Goal: Find specific page/section: Find specific page/section

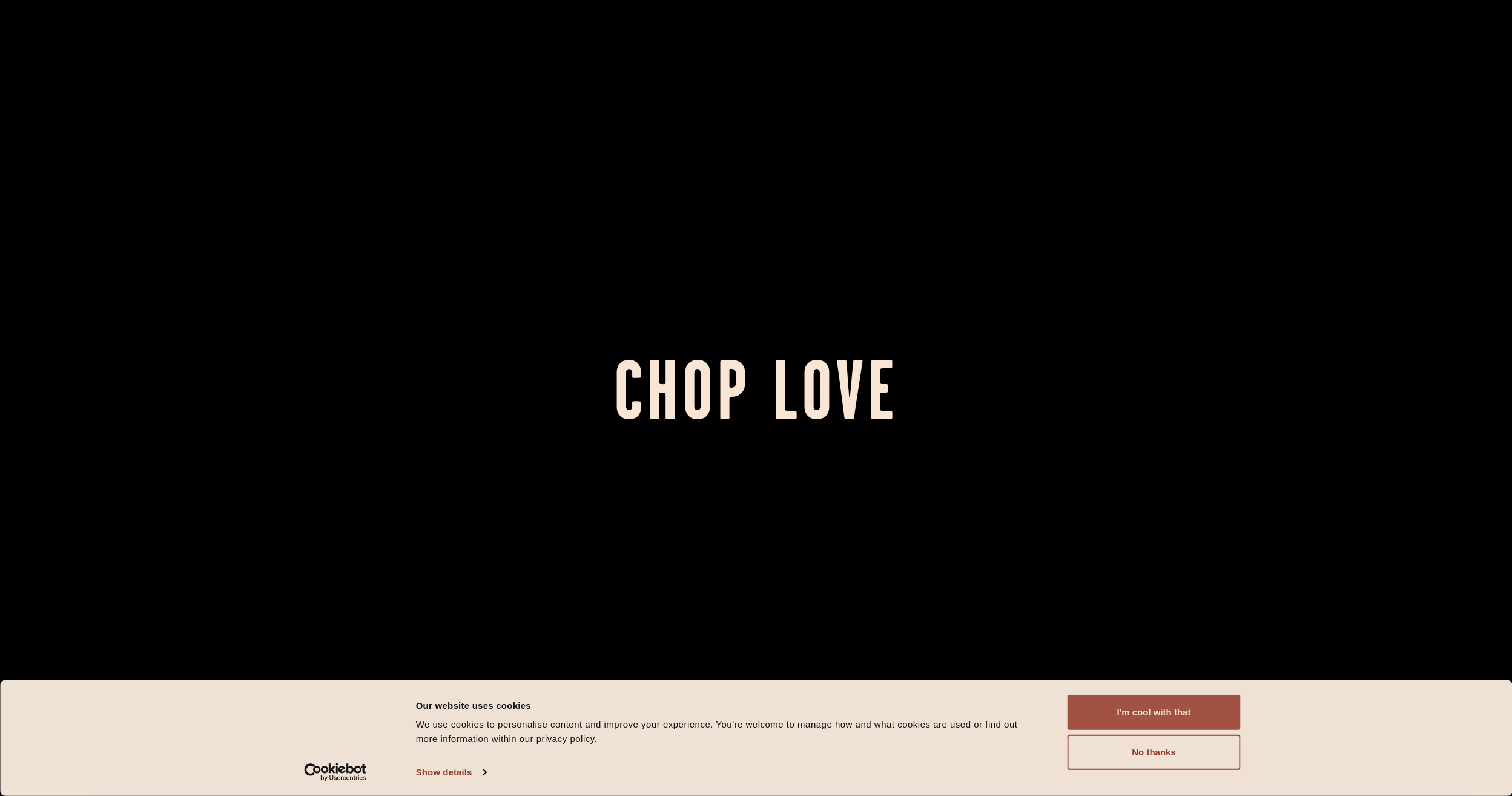
click at [1159, 715] on button "I'm cool with that" at bounding box center [1153, 712] width 173 height 36
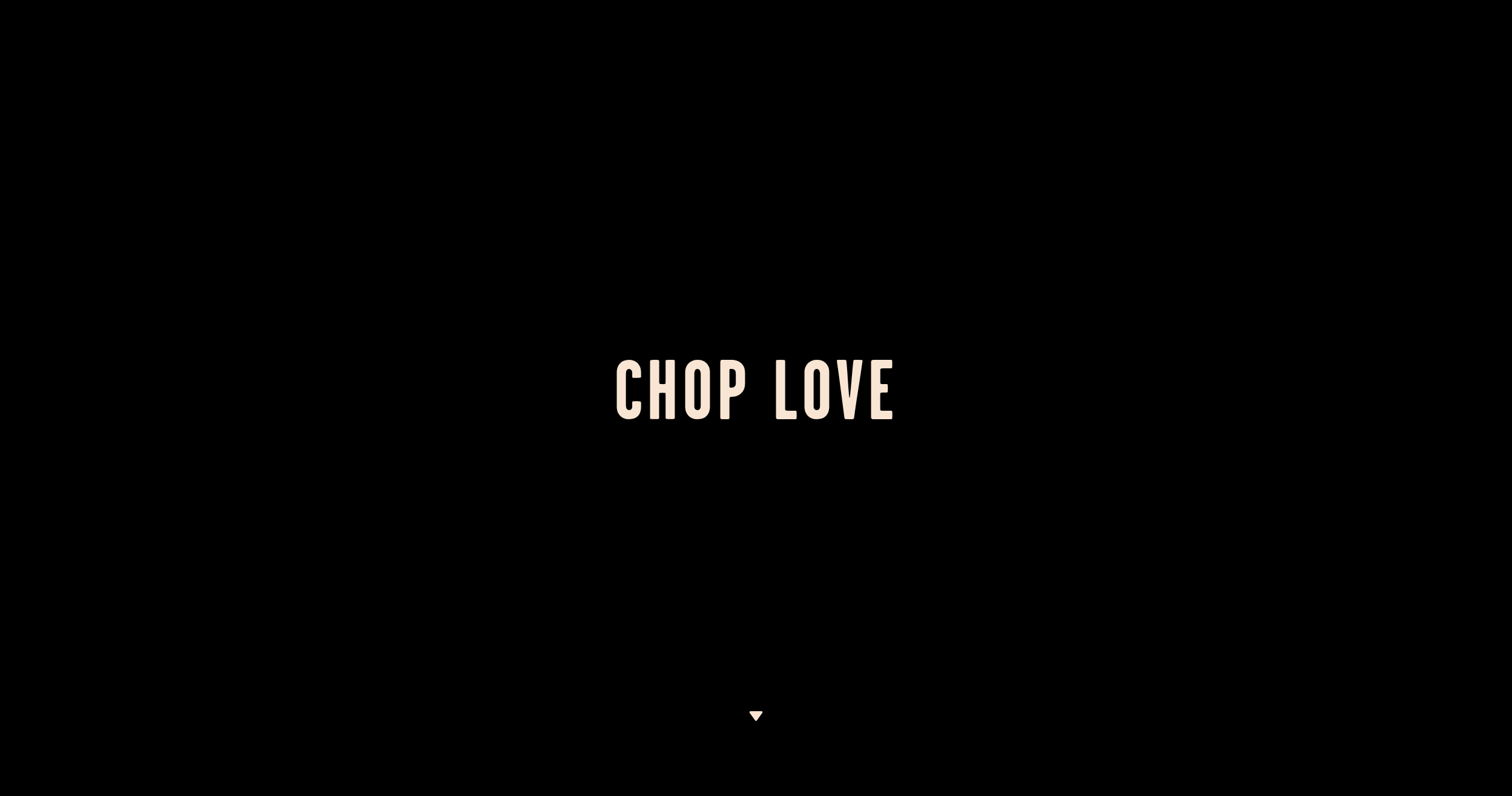
click at [752, 715] on img at bounding box center [756, 716] width 15 height 10
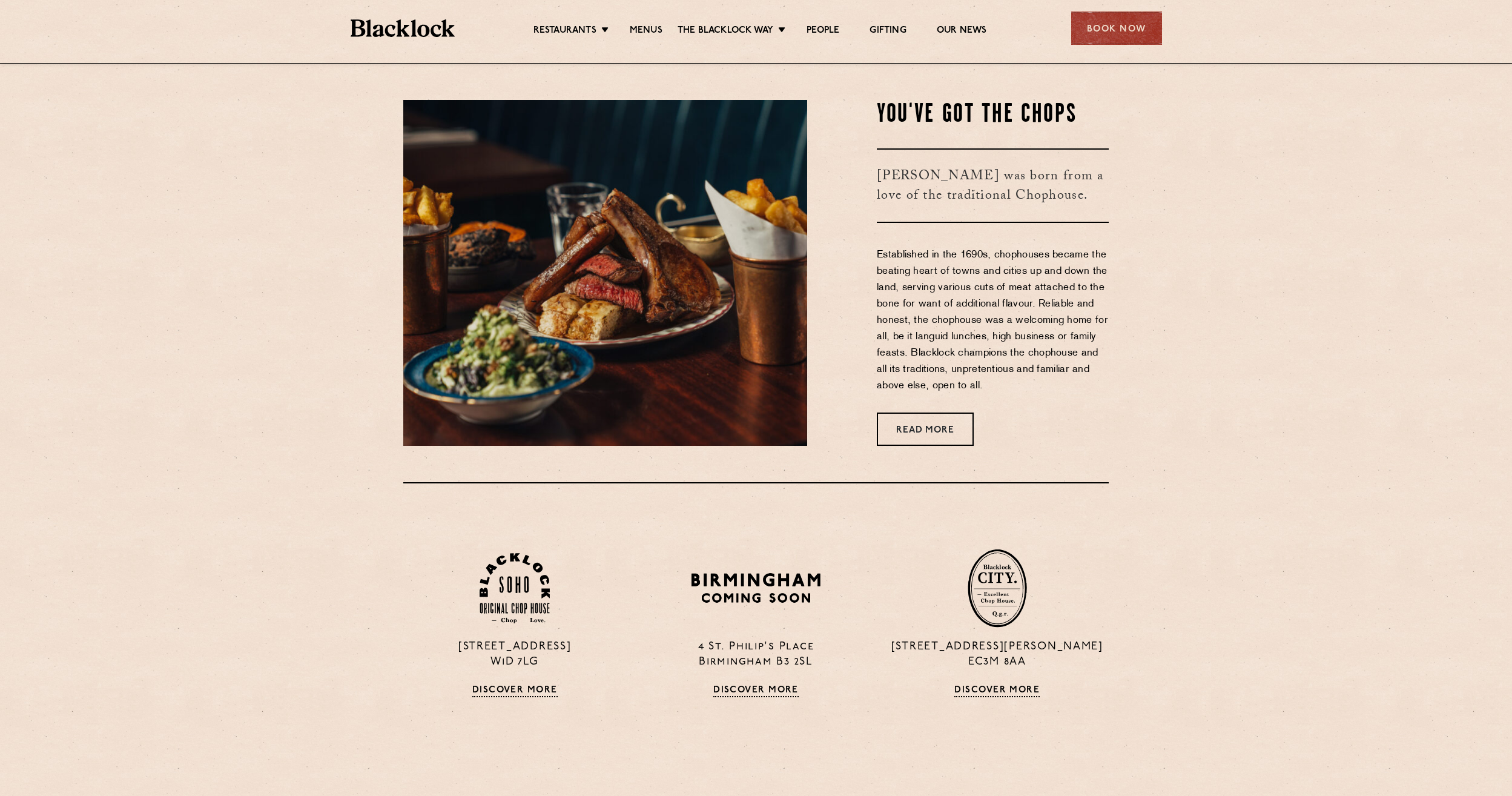
scroll to position [733, 0]
click at [880, 32] on link "Gifting" at bounding box center [887, 31] width 36 height 13
click at [739, 689] on link "Discover More" at bounding box center [756, 691] width 85 height 12
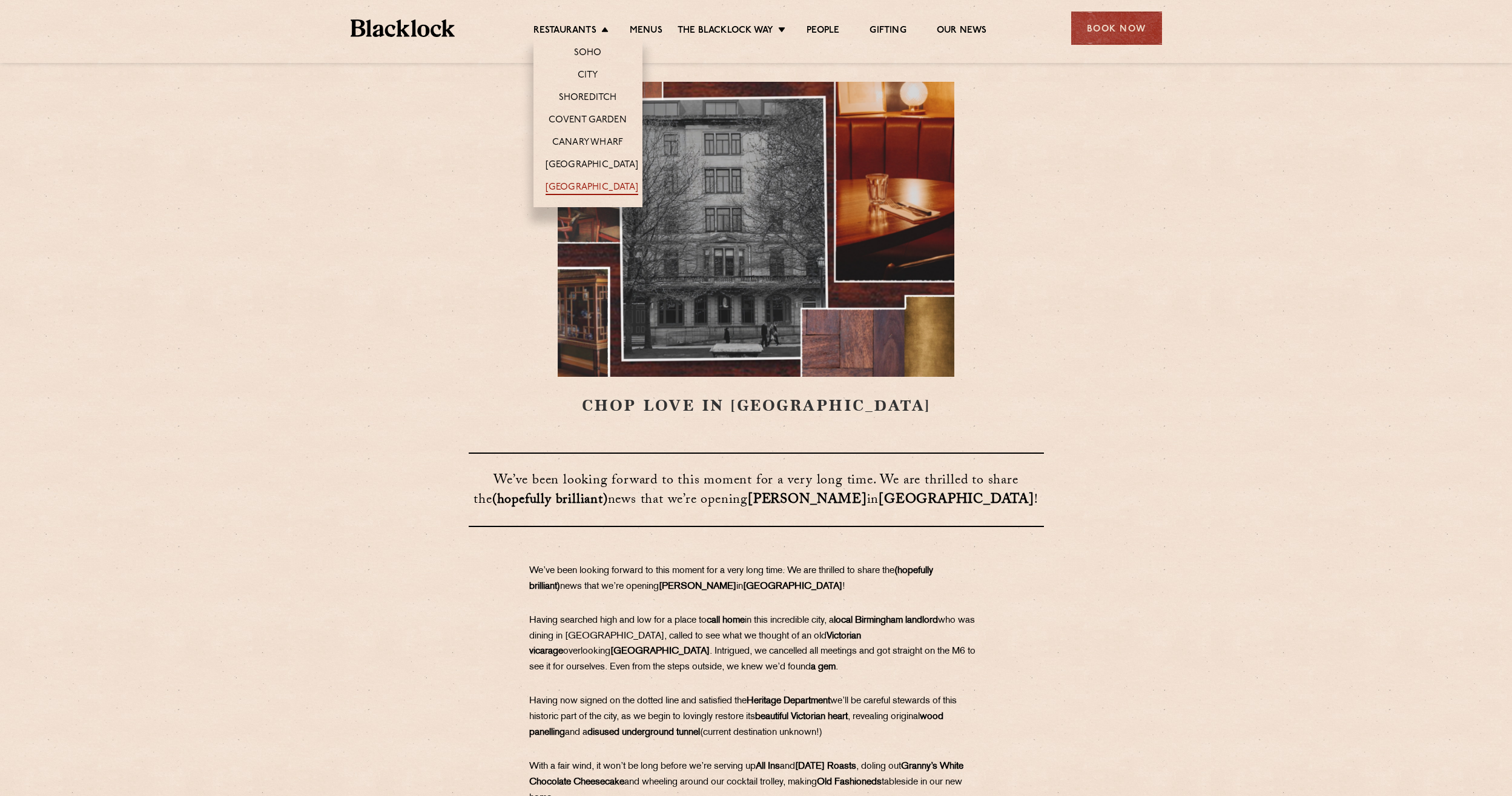
click at [576, 191] on link "[GEOGRAPHIC_DATA]" at bounding box center [592, 188] width 92 height 13
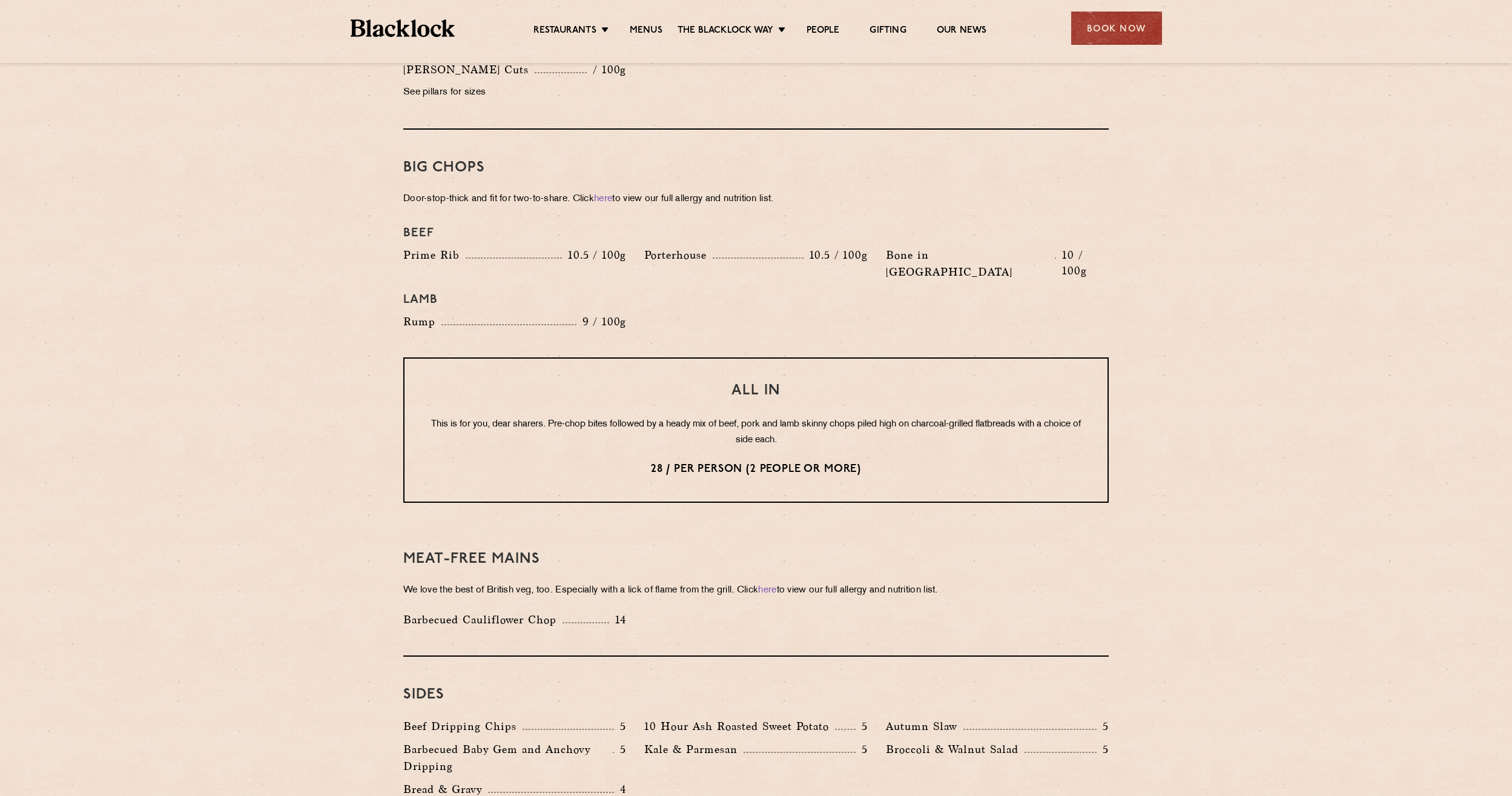
scroll to position [1272, 0]
